Goal: Information Seeking & Learning: Learn about a topic

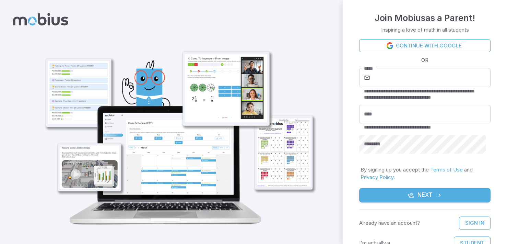
click at [405, 47] on link "Continue with Google" at bounding box center [424, 45] width 131 height 13
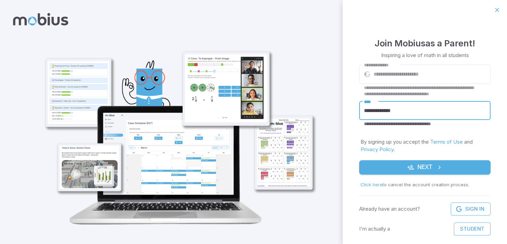
drag, startPoint x: 397, startPoint y: 111, endPoint x: 33, endPoint y: 119, distance: 364.3
click at [82, 104] on div "**********" at bounding box center [253, 127] width 507 height 255
type input "**********"
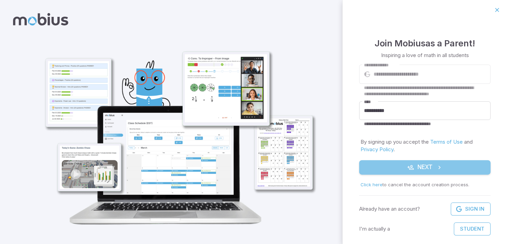
click at [428, 173] on button "Next" at bounding box center [424, 167] width 131 height 14
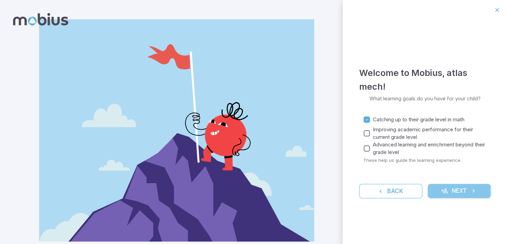
click at [444, 192] on icon "submit" at bounding box center [444, 190] width 7 height 7
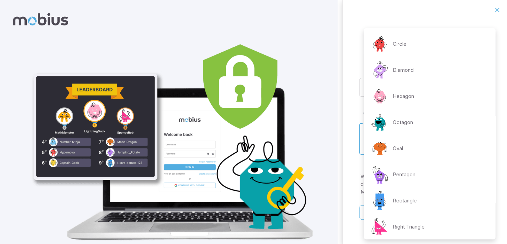
click at [426, 141] on body "**********" at bounding box center [253, 133] width 507 height 267
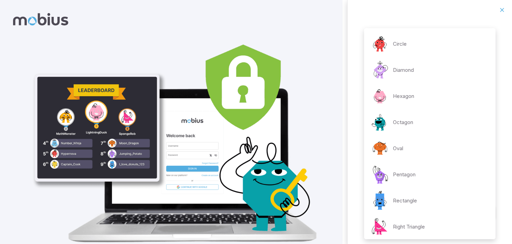
scroll to position [108, 0]
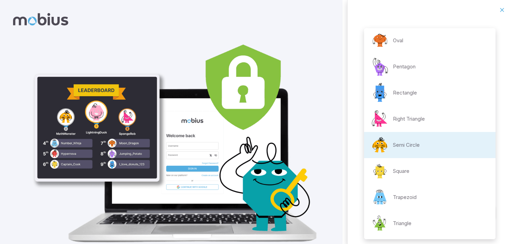
click at [399, 41] on p "Oval" at bounding box center [398, 41] width 10 height 8
type input "**********"
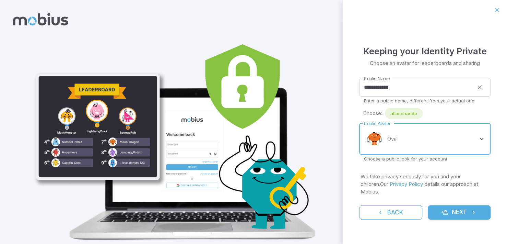
click at [455, 205] on button "Next" at bounding box center [459, 212] width 63 height 14
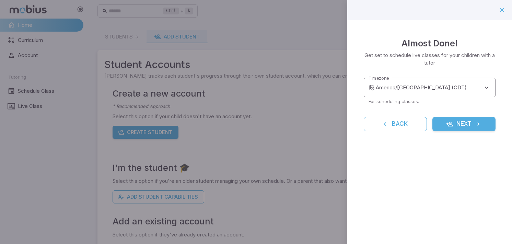
click at [480, 90] on body "**********" at bounding box center [256, 136] width 512 height 272
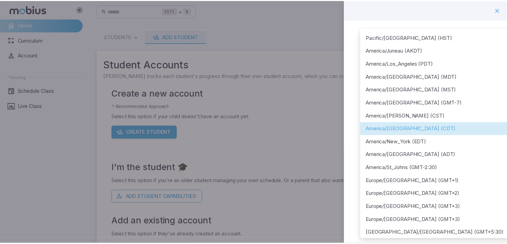
scroll to position [34, 0]
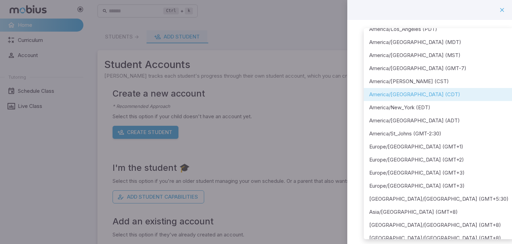
click at [300, 162] on div at bounding box center [256, 122] width 512 height 244
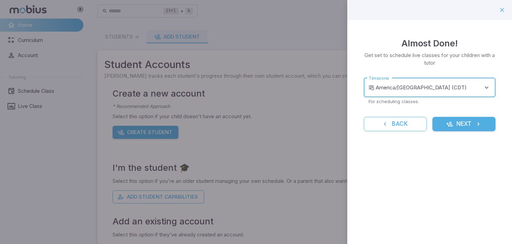
click at [475, 125] on icon "submit" at bounding box center [478, 123] width 7 height 7
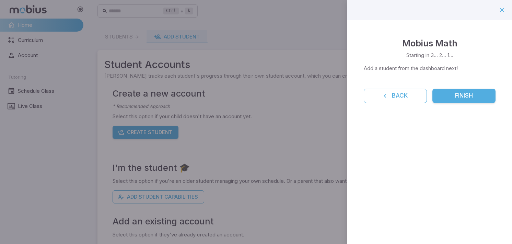
click at [454, 93] on button "Finish" at bounding box center [464, 96] width 63 height 14
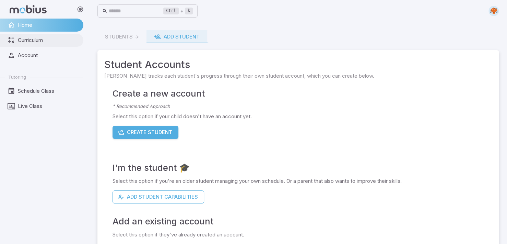
click at [25, 44] on link "Curriculum" at bounding box center [41, 40] width 83 height 13
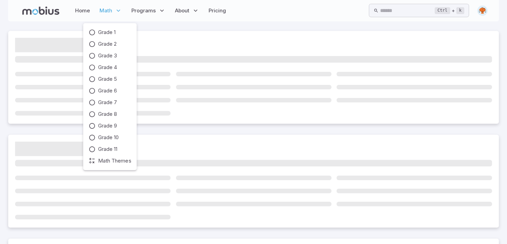
click at [114, 10] on p "Math" at bounding box center [110, 11] width 26 height 16
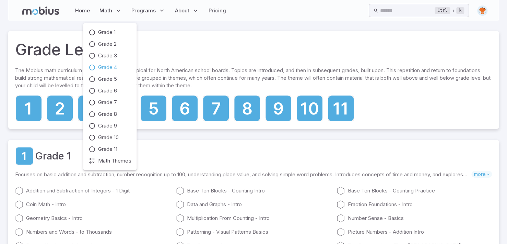
click at [111, 69] on span "Grade 4" at bounding box center [107, 68] width 19 height 8
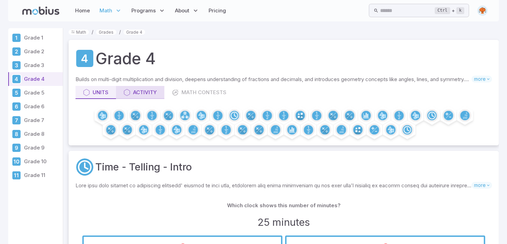
click at [129, 91] on icon at bounding box center [127, 92] width 7 height 7
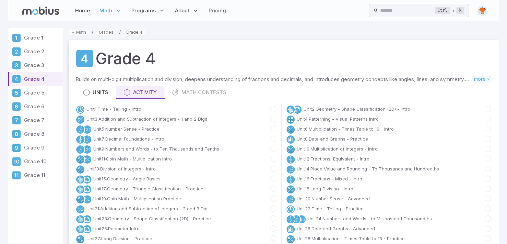
click at [87, 89] on icon at bounding box center [86, 92] width 7 height 7
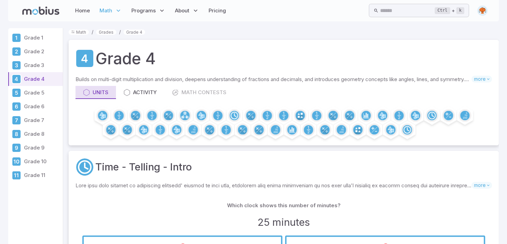
click at [94, 95] on div "Units" at bounding box center [95, 93] width 25 height 8
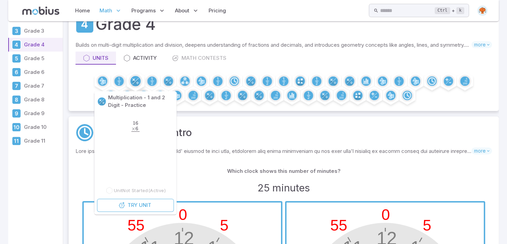
click at [137, 82] on circle at bounding box center [135, 81] width 10 height 10
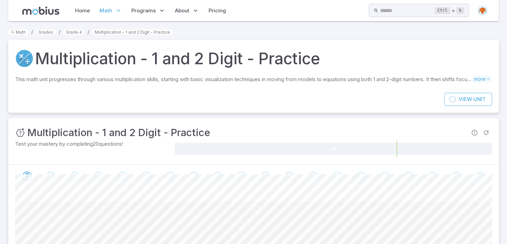
scroll to position [103, 0]
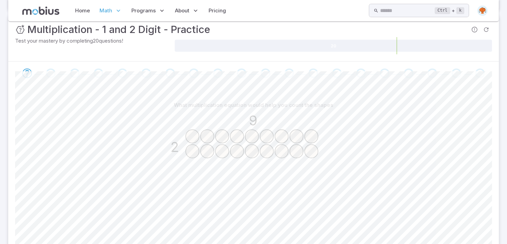
click at [197, 135] on circle at bounding box center [192, 135] width 13 height 13
click at [210, 134] on circle at bounding box center [207, 135] width 13 height 13
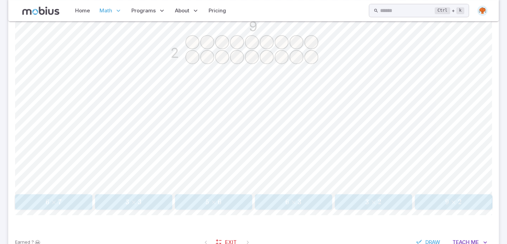
scroll to position [221, 0]
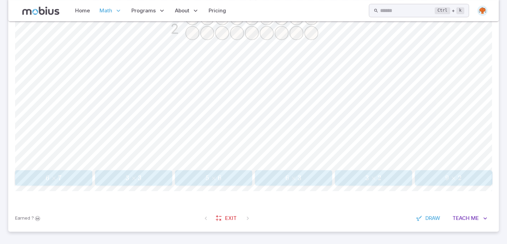
click at [475, 175] on span "9 × 2" at bounding box center [453, 177] width 73 height 9
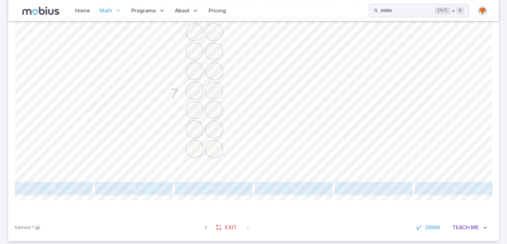
scroll to position [218, 0]
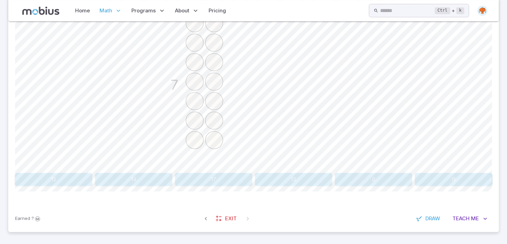
click at [118, 177] on button "14" at bounding box center [133, 179] width 77 height 13
click at [371, 175] on button "48" at bounding box center [373, 179] width 77 height 13
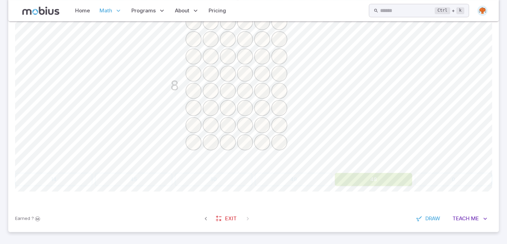
scroll to position [76, 0]
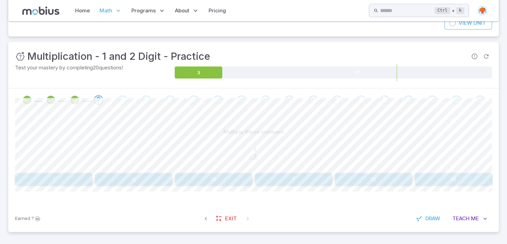
click at [358, 179] on button "12" at bounding box center [373, 179] width 77 height 13
click at [125, 182] on button "18" at bounding box center [133, 179] width 77 height 13
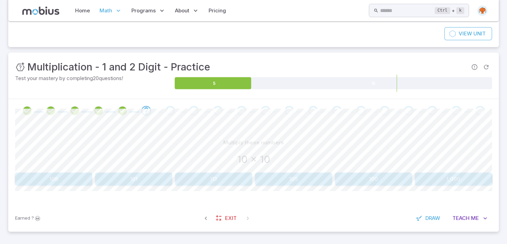
scroll to position [66, 0]
click at [383, 172] on button "100" at bounding box center [373, 178] width 77 height 13
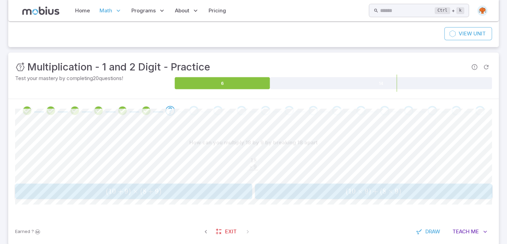
click at [368, 189] on span ")" at bounding box center [369, 191] width 3 height 9
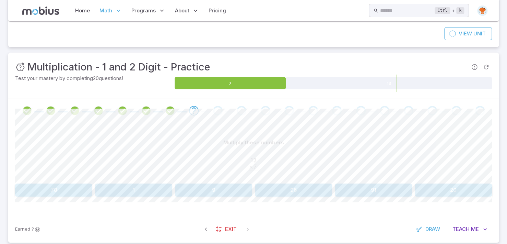
click at [309, 192] on button "96" at bounding box center [293, 189] width 77 height 13
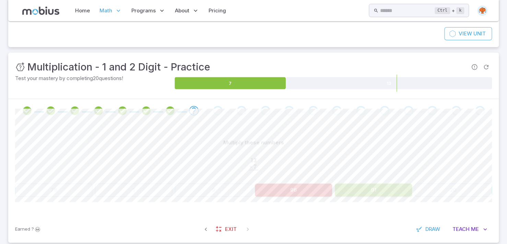
click at [371, 186] on button "91" at bounding box center [373, 189] width 77 height 13
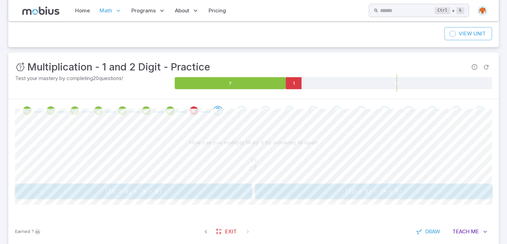
click at [330, 193] on span "( 10 + 9 ) × ( 8 + 9 )" at bounding box center [373, 191] width 233 height 9
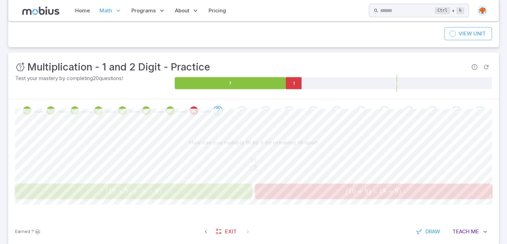
click at [137, 192] on span "+" at bounding box center [135, 191] width 5 height 9
click at [146, 195] on button "( 10 × 9 ) + ( 8 × 9 ) (10 \times 9)+(8 \times 9) ( 10 × 9 ) + ( 8 × 9 )" at bounding box center [133, 190] width 237 height 15
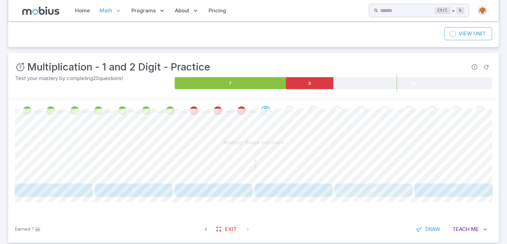
click at [380, 192] on button "36" at bounding box center [373, 189] width 77 height 13
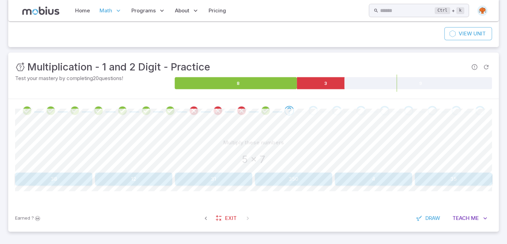
click at [368, 191] on div "Multiply these numbers 5 x 7 38 12 31 350 4 35 Canvas actions 100 % Exit [DEMOG…" at bounding box center [253, 163] width 477 height 82
click at [466, 188] on div "Multiply these numbers 5 x 7 38 12 31 350 4 35 Canvas actions 100 % Exit [DEMOG…" at bounding box center [253, 163] width 477 height 82
click at [465, 182] on button "35" at bounding box center [453, 178] width 77 height 13
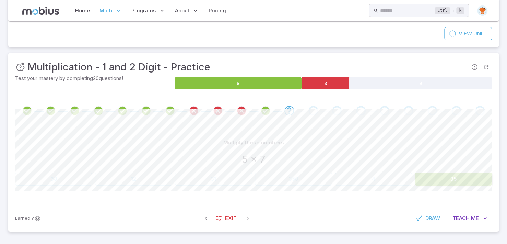
click at [462, 184] on button "35" at bounding box center [453, 178] width 77 height 13
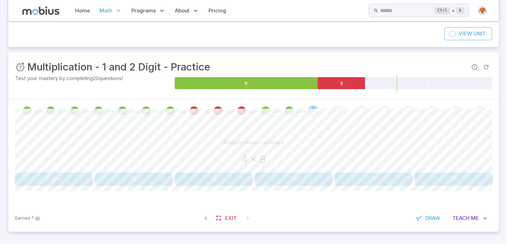
click at [224, 183] on button "32" at bounding box center [213, 178] width 77 height 13
click at [381, 184] on button "67" at bounding box center [373, 178] width 77 height 13
click at [473, 176] on button "10" at bounding box center [453, 178] width 77 height 13
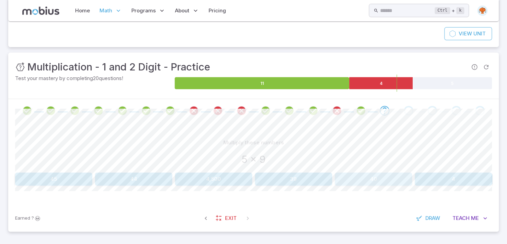
click at [348, 178] on button "40" at bounding box center [373, 178] width 77 height 13
click at [120, 179] on button "14" at bounding box center [133, 178] width 77 height 13
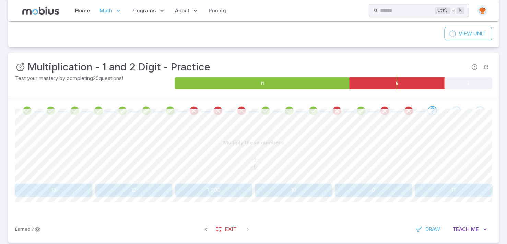
click at [118, 194] on button "12" at bounding box center [133, 189] width 77 height 13
click at [144, 190] on button "16" at bounding box center [133, 189] width 77 height 13
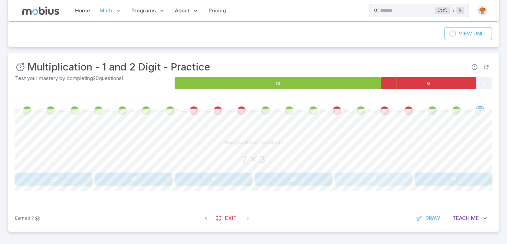
click at [397, 180] on button "21" at bounding box center [373, 178] width 77 height 13
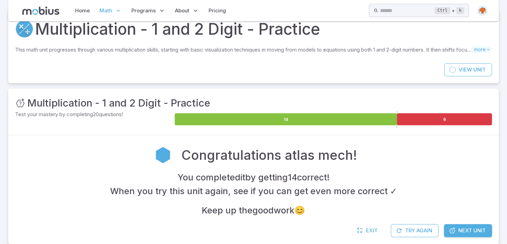
scroll to position [42, 0]
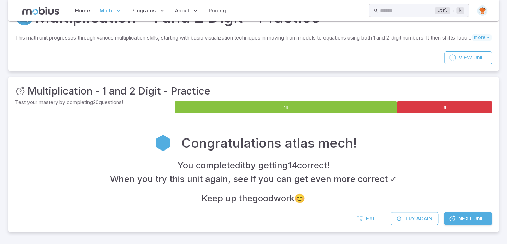
click at [446, 219] on link "Next Unit" at bounding box center [468, 218] width 48 height 13
click at [454, 217] on icon at bounding box center [452, 218] width 7 height 7
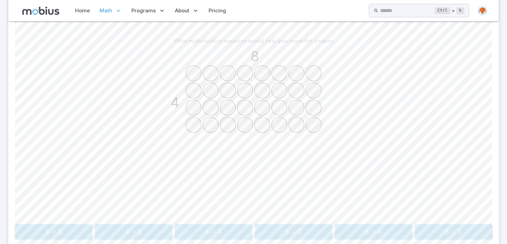
scroll to position [172, 0]
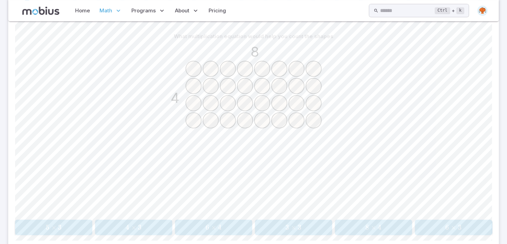
click at [379, 230] on span "4" at bounding box center [380, 227] width 4 height 9
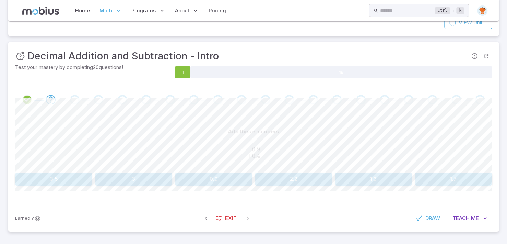
scroll to position [76, 0]
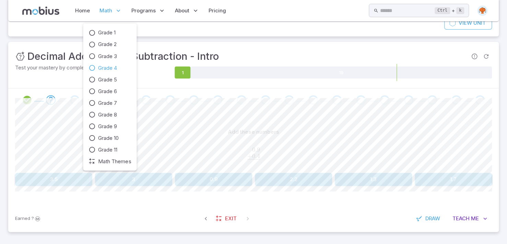
click at [102, 10] on span "Math" at bounding box center [106, 11] width 13 height 8
click at [112, 66] on span "Grade 4" at bounding box center [107, 68] width 19 height 8
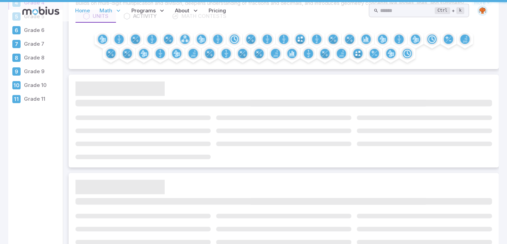
scroll to position [0, 0]
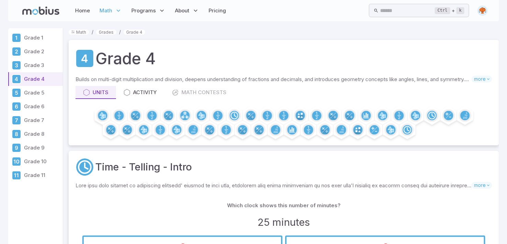
click at [36, 62] on p "Grade 3" at bounding box center [42, 65] width 36 height 8
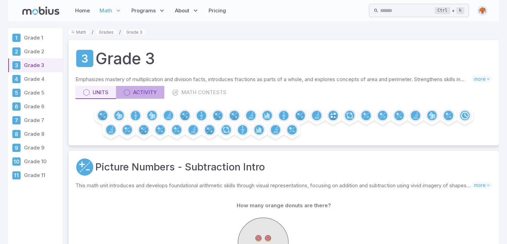
click at [132, 93] on div "Activity" at bounding box center [140, 93] width 33 height 8
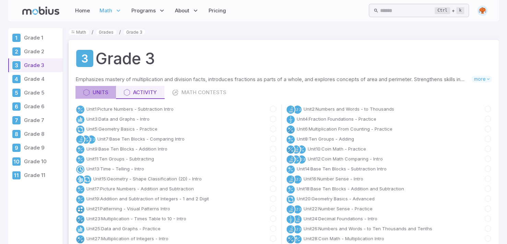
click at [111, 92] on link "Units" at bounding box center [96, 92] width 41 height 13
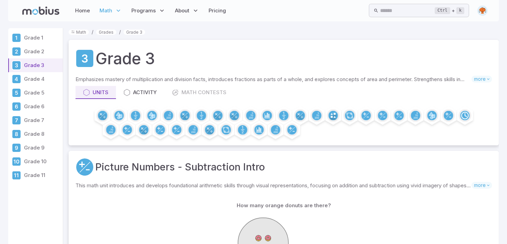
scroll to position [69, 0]
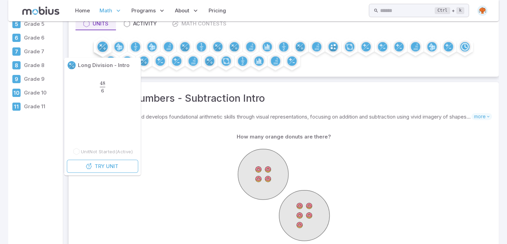
click at [102, 45] on circle at bounding box center [102, 47] width 10 height 10
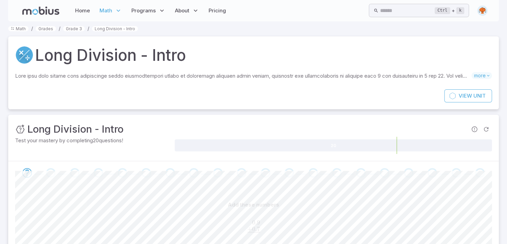
scroll to position [0, 0]
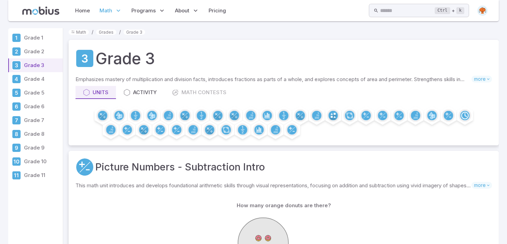
scroll to position [69, 0]
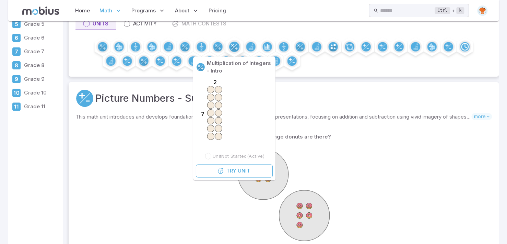
click at [235, 47] on circle at bounding box center [234, 47] width 10 height 10
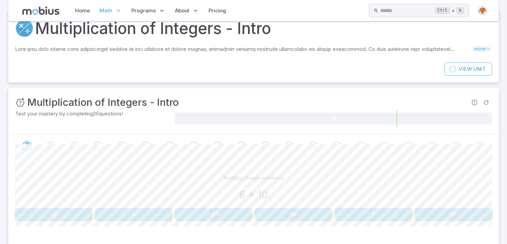
scroll to position [66, 0]
